Goal: Information Seeking & Learning: Learn about a topic

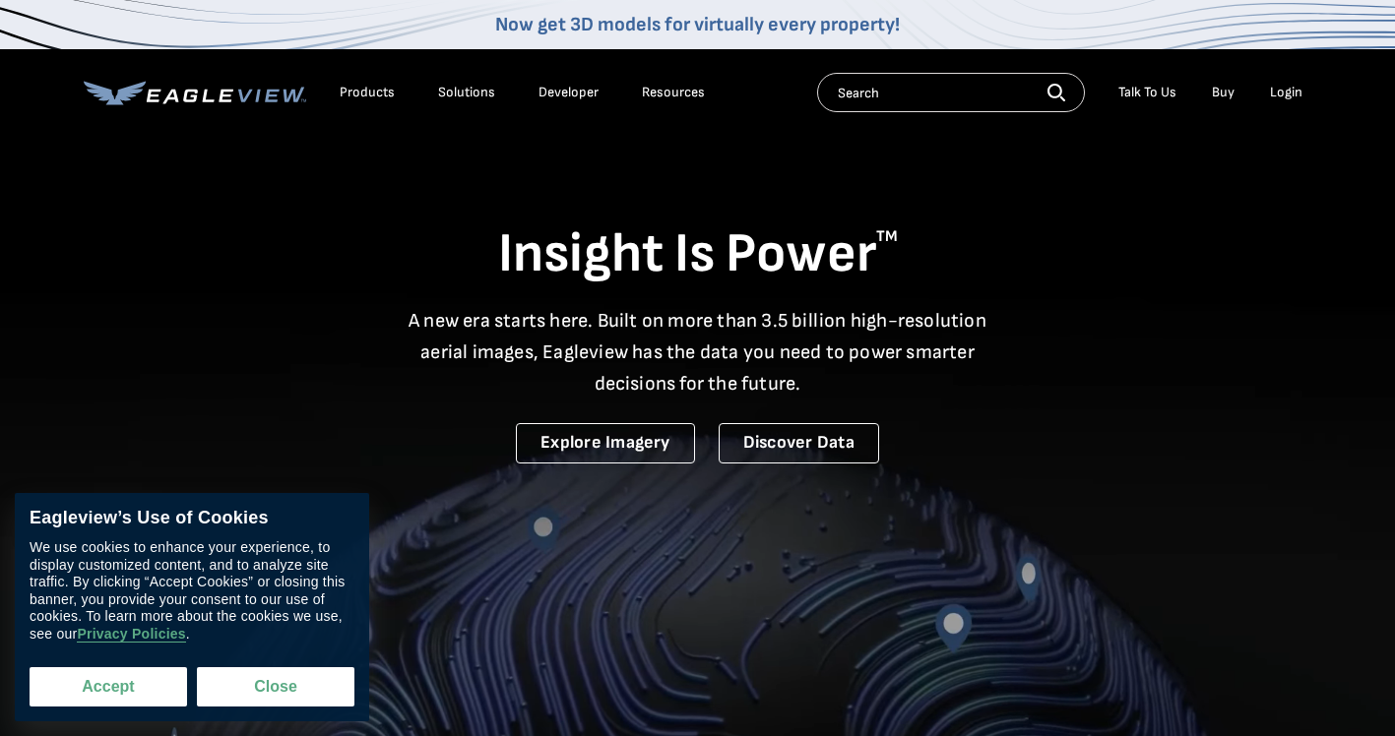
click at [135, 683] on button "Accept" at bounding box center [109, 686] width 158 height 39
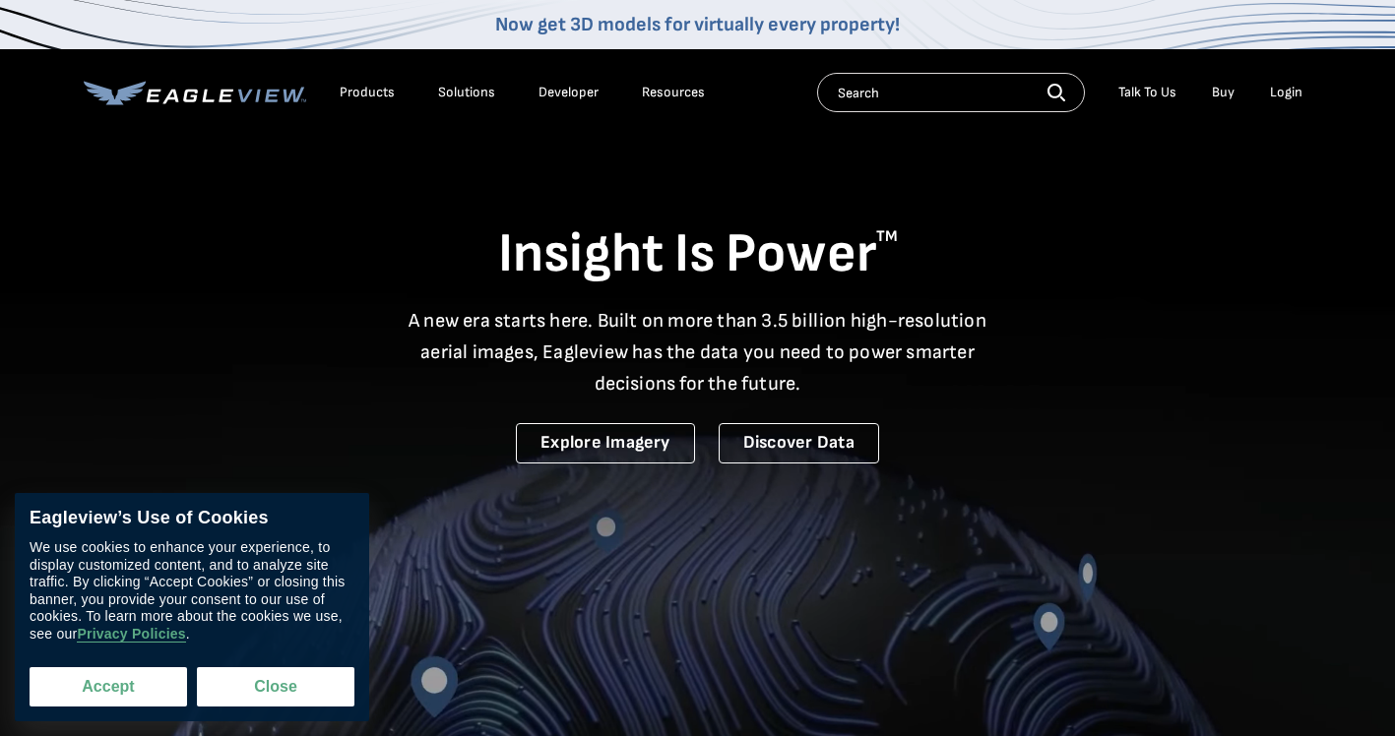
checkbox input "true"
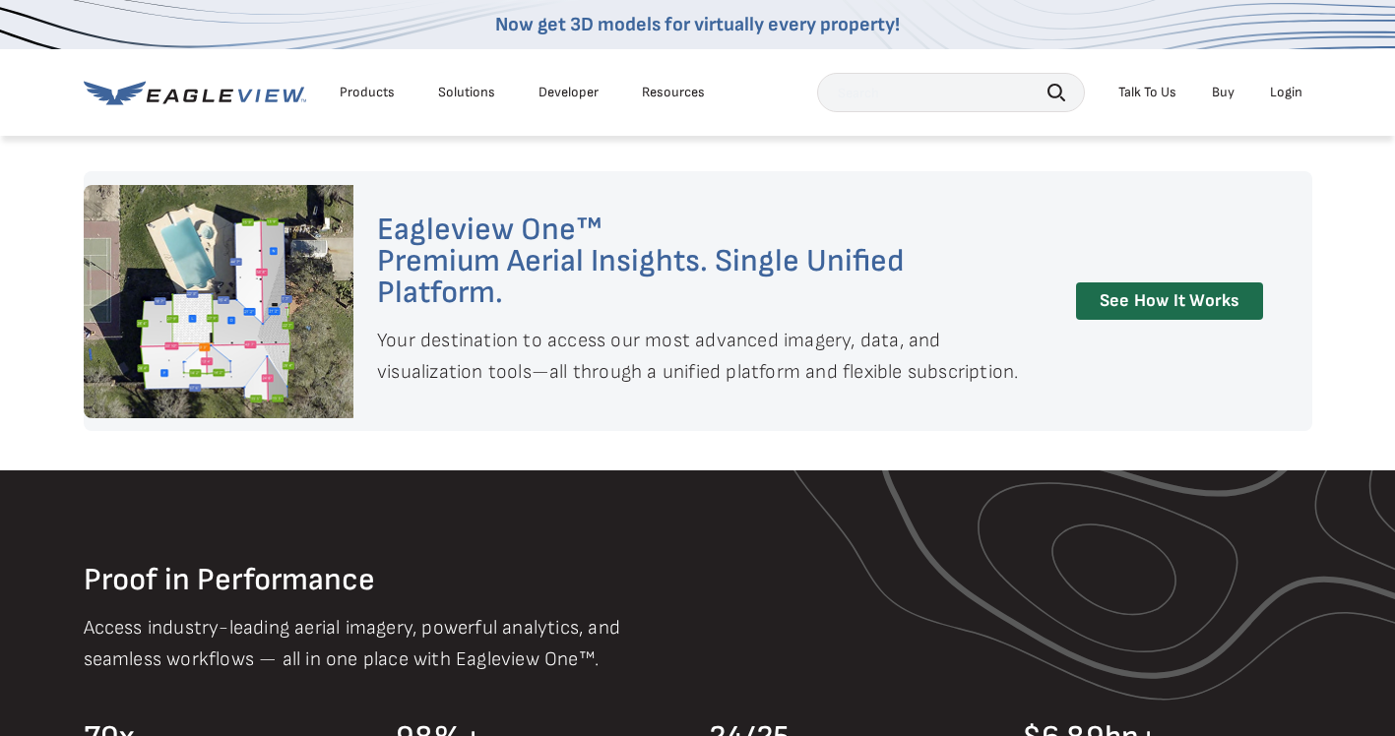
scroll to position [1477, 0]
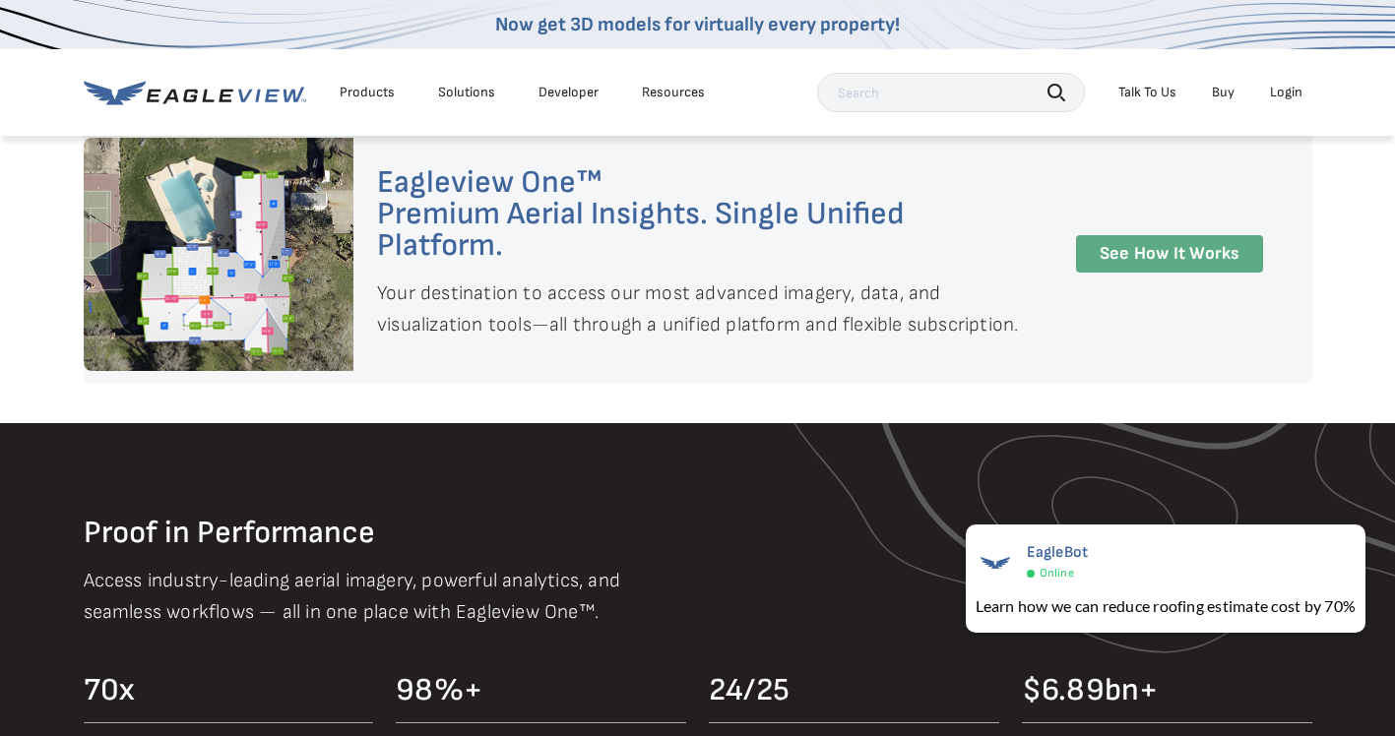
click at [1143, 241] on link "See How It Works" at bounding box center [1169, 254] width 187 height 38
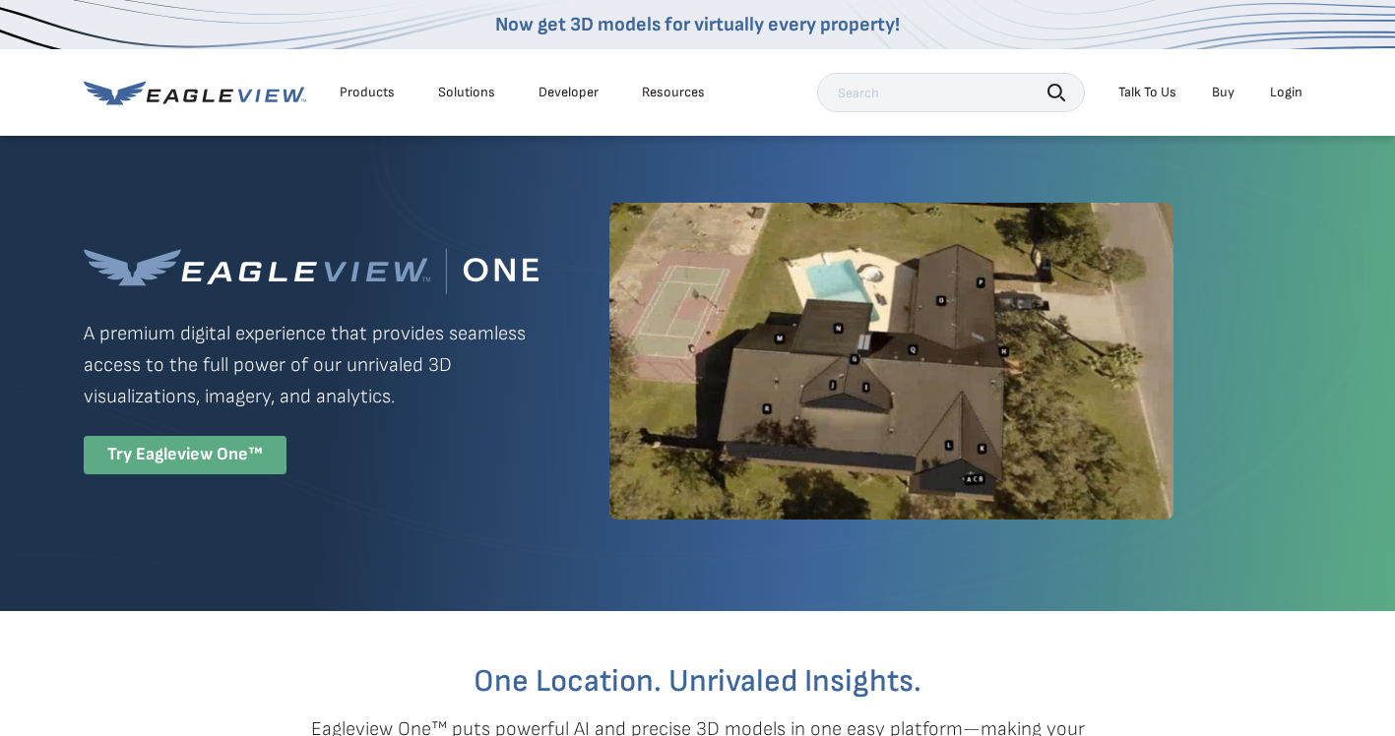
click at [203, 458] on div "Try Eagleview One™" at bounding box center [185, 455] width 203 height 38
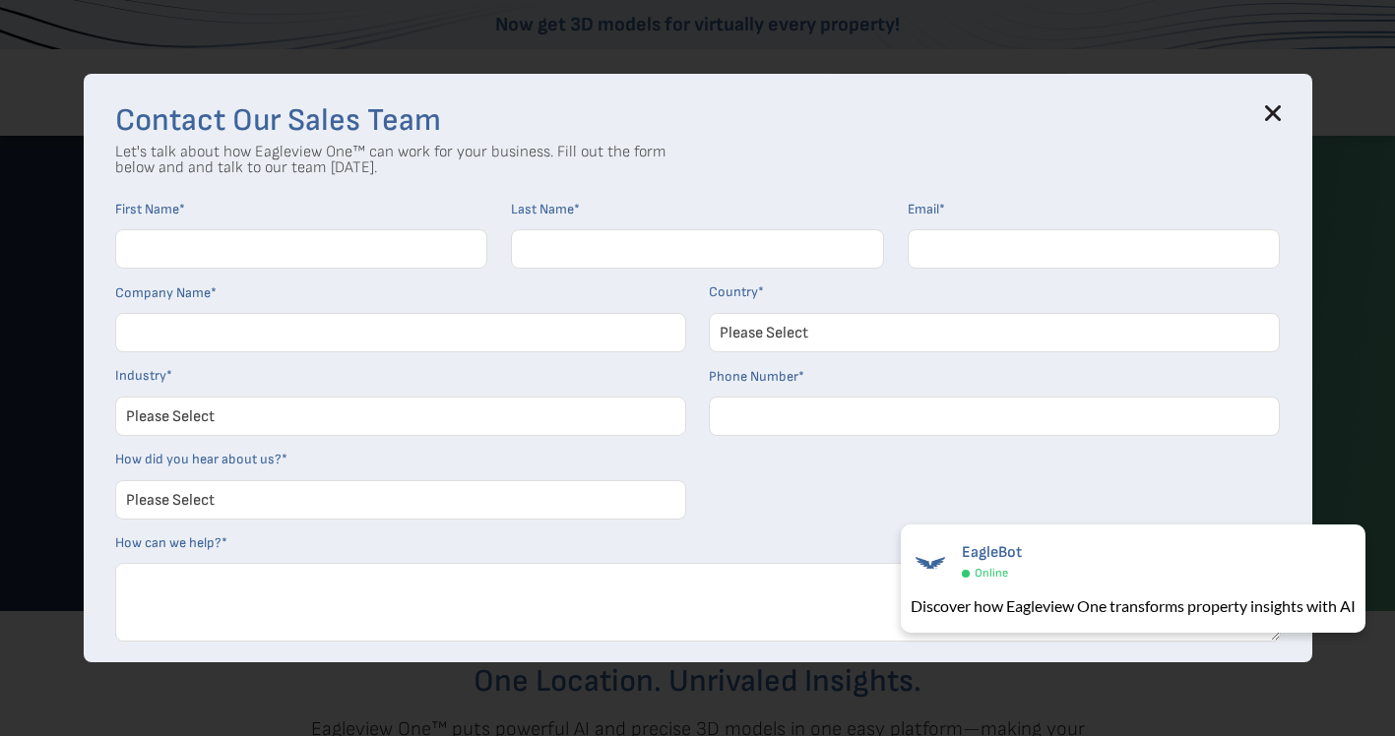
click at [1276, 108] on icon at bounding box center [1272, 112] width 13 height 13
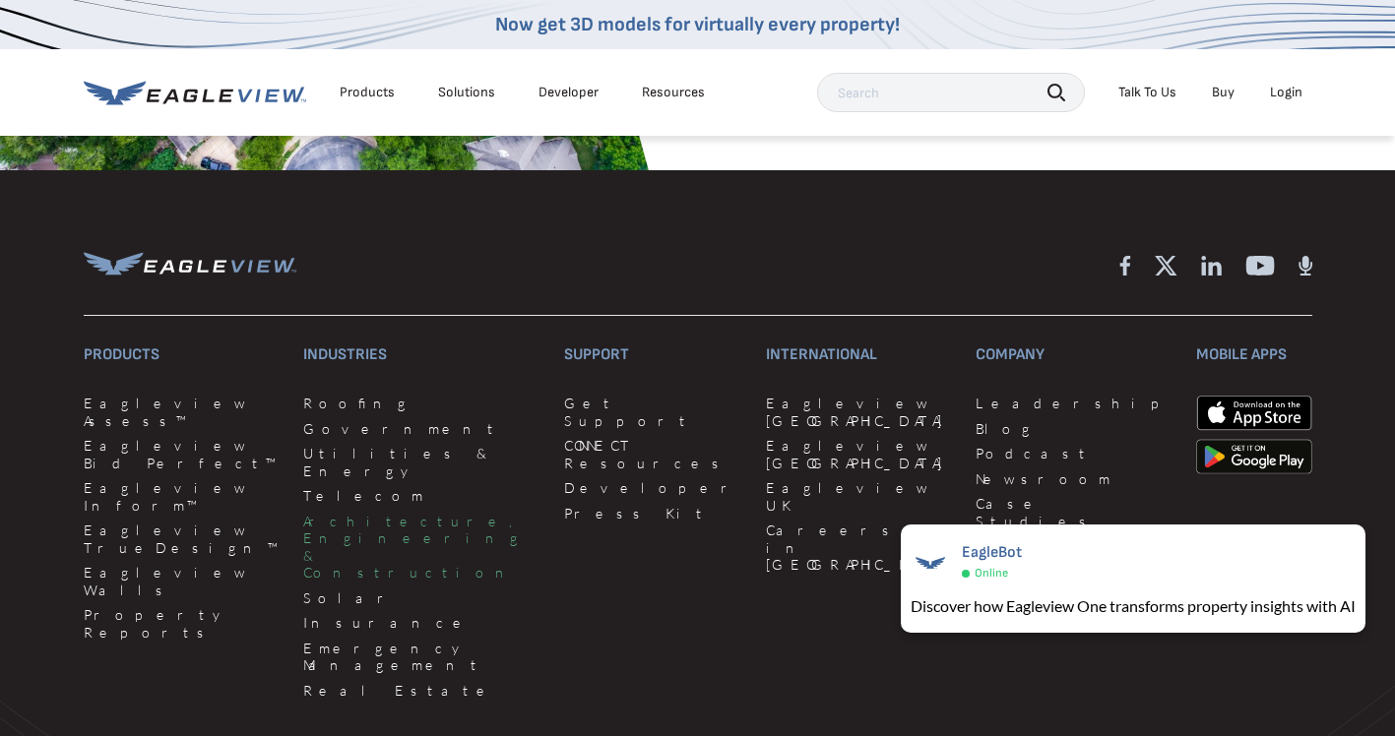
scroll to position [4627, 0]
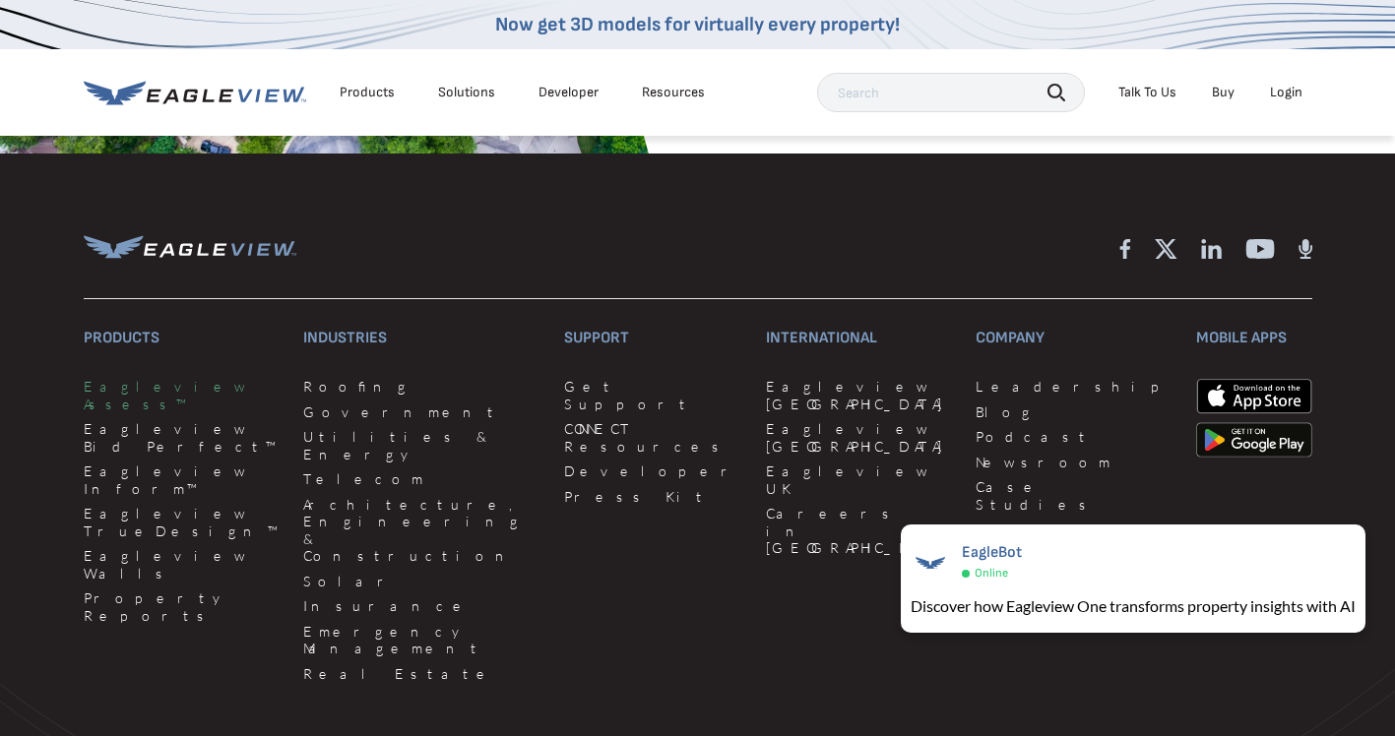
click at [148, 382] on link "Eagleview Assess™" at bounding box center [182, 395] width 196 height 34
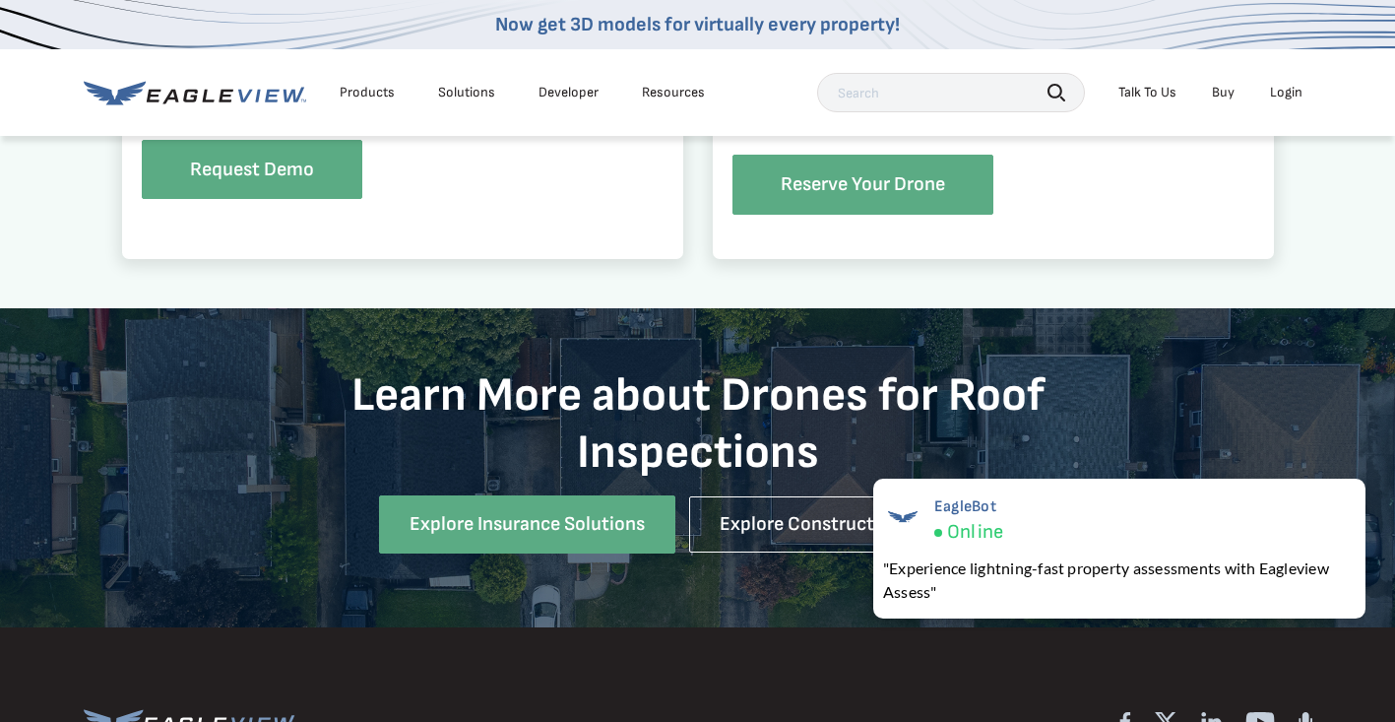
scroll to position [1870, 0]
